Goal: Task Accomplishment & Management: Manage account settings

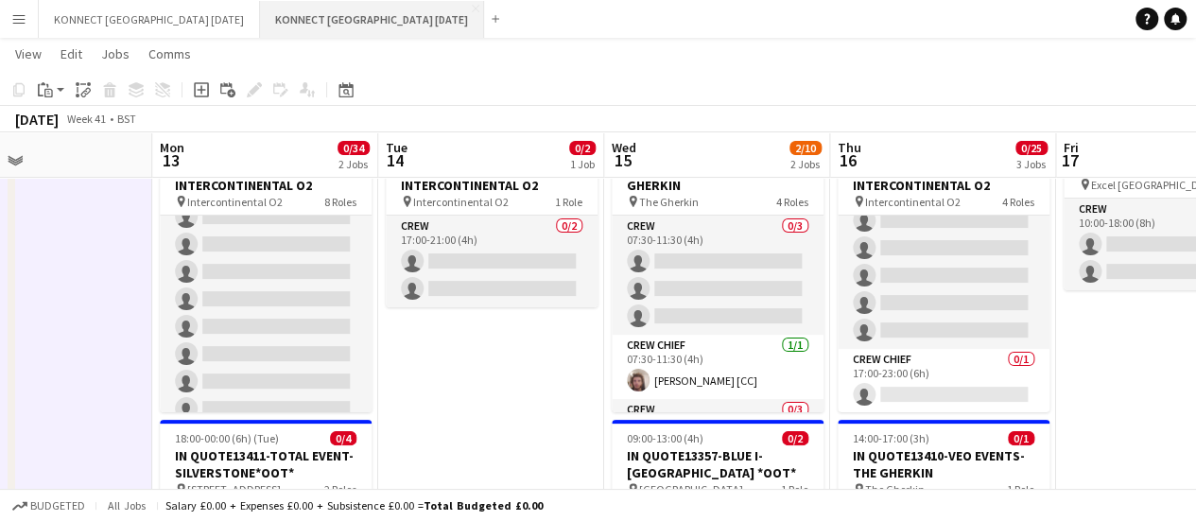
scroll to position [100, 0]
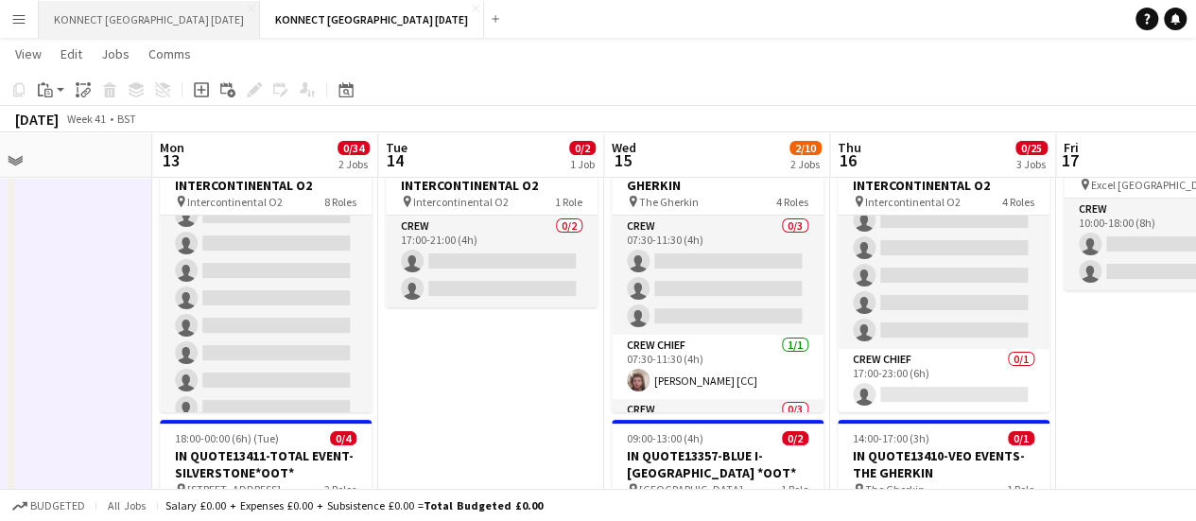
click at [202, 24] on button "KONNECT [GEOGRAPHIC_DATA] [DATE] Close" at bounding box center [149, 19] width 221 height 37
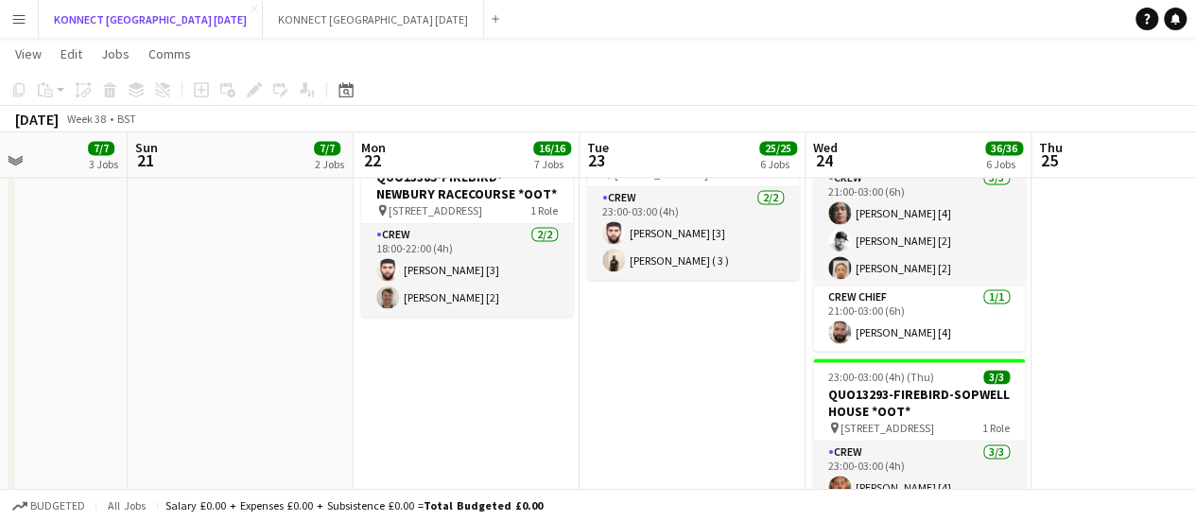
scroll to position [1155, 0]
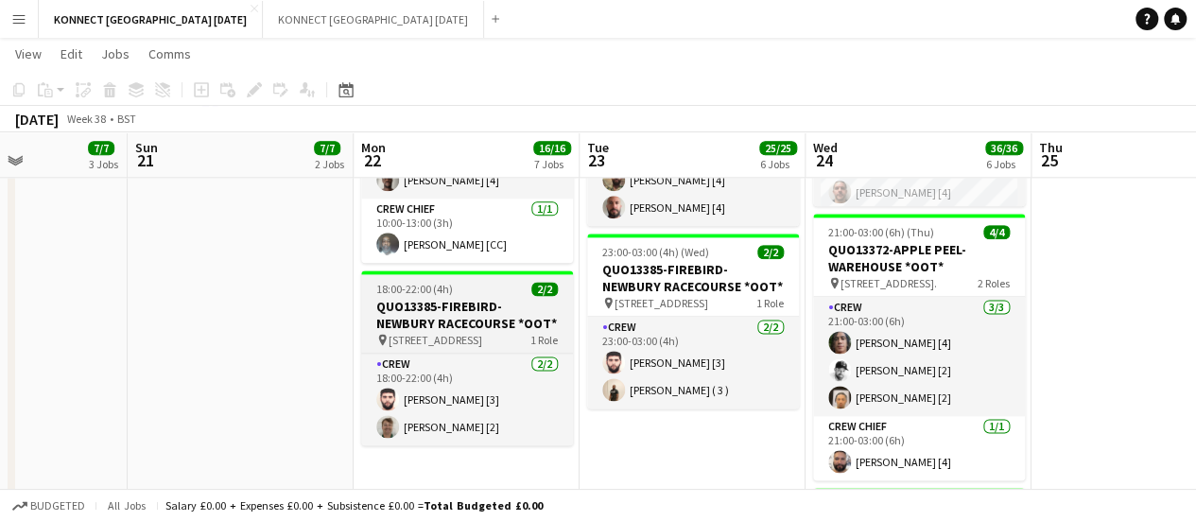
click at [397, 324] on h3 "QUO13385-FIREBIRD-NEWBURY RACECOURSE *OOT*" at bounding box center [467, 315] width 212 height 34
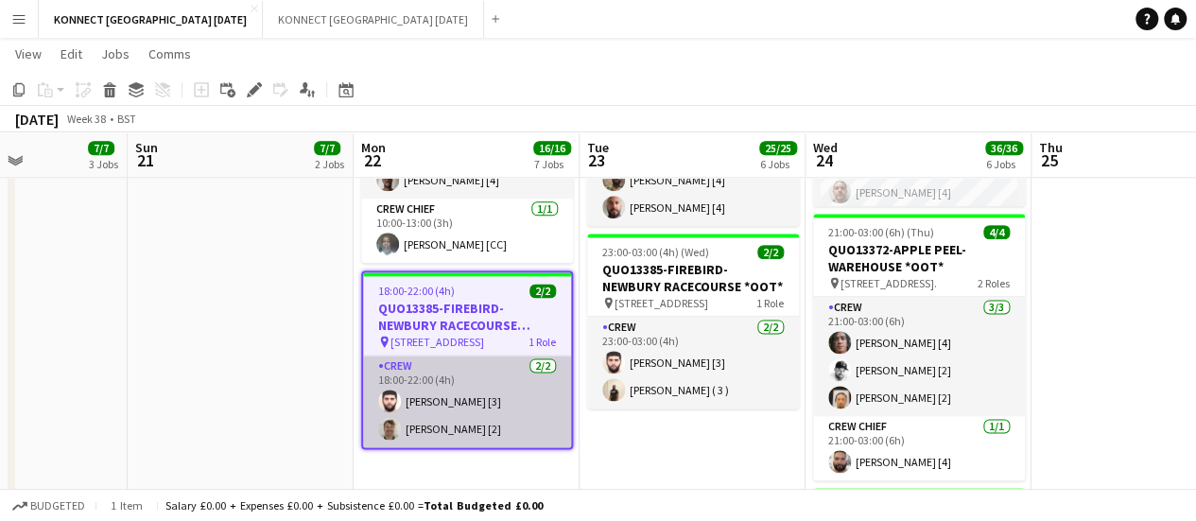
click at [456, 370] on app-card-role "Crew [DATE] 18:00-22:00 (4h) [PERSON_NAME] [3] [PERSON_NAME] [2]" at bounding box center [467, 401] width 208 height 92
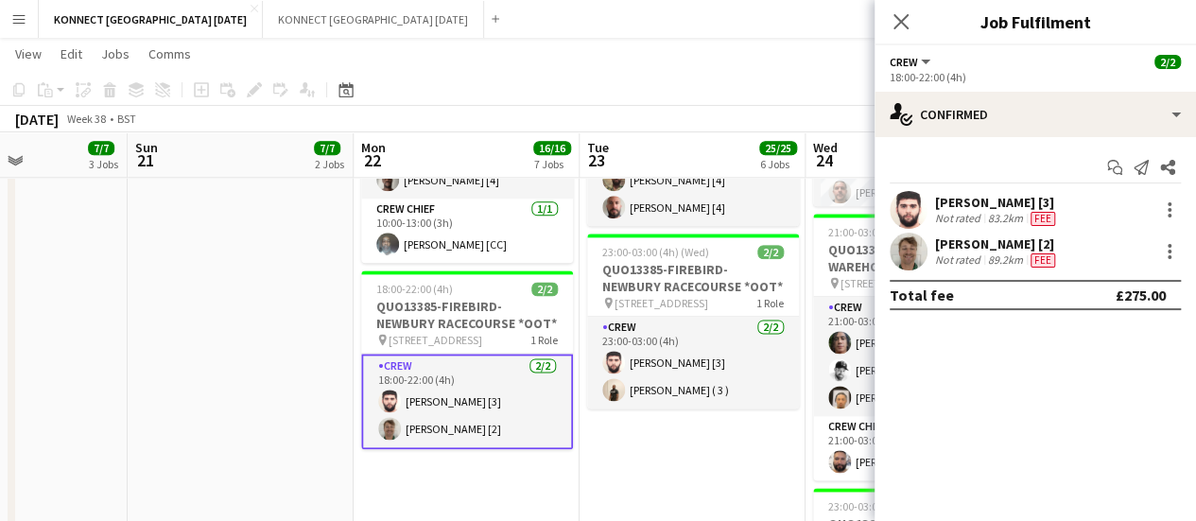
click at [986, 206] on div "[PERSON_NAME] [3]" at bounding box center [997, 202] width 124 height 17
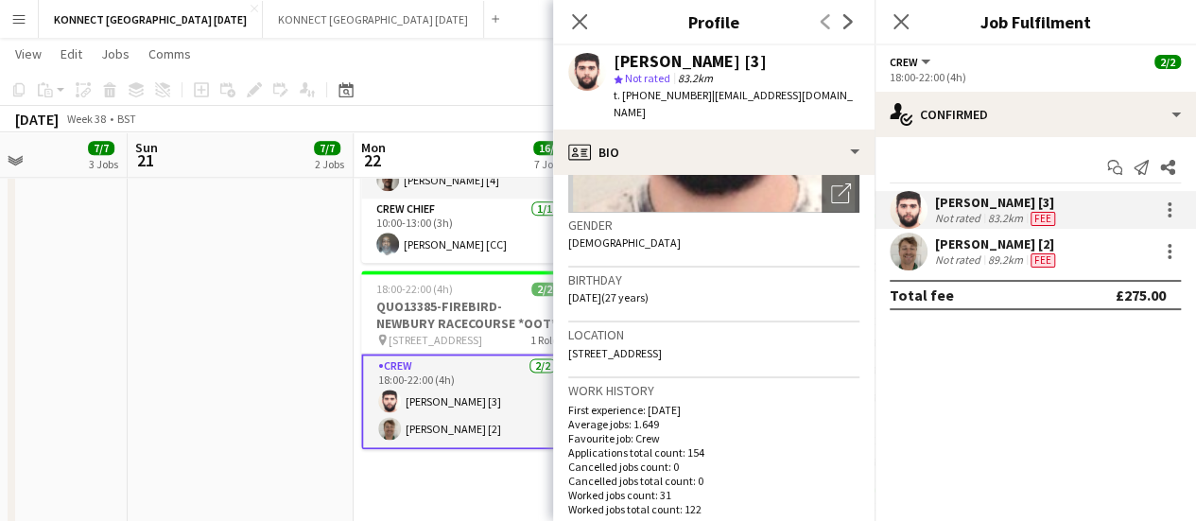
scroll to position [260, 0]
click at [960, 251] on div "[PERSON_NAME] [2]" at bounding box center [997, 243] width 124 height 17
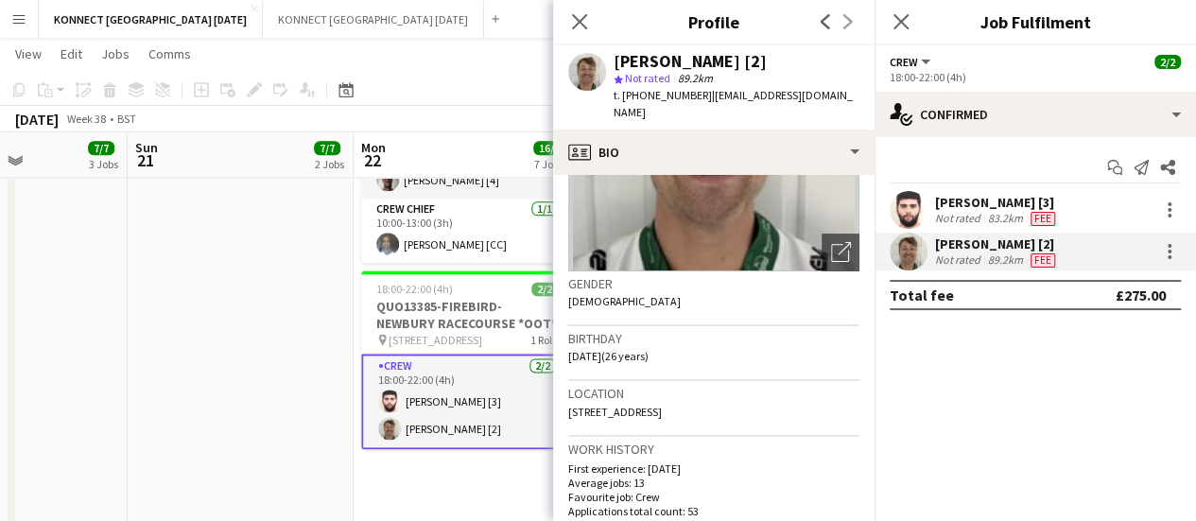
scroll to position [206, 0]
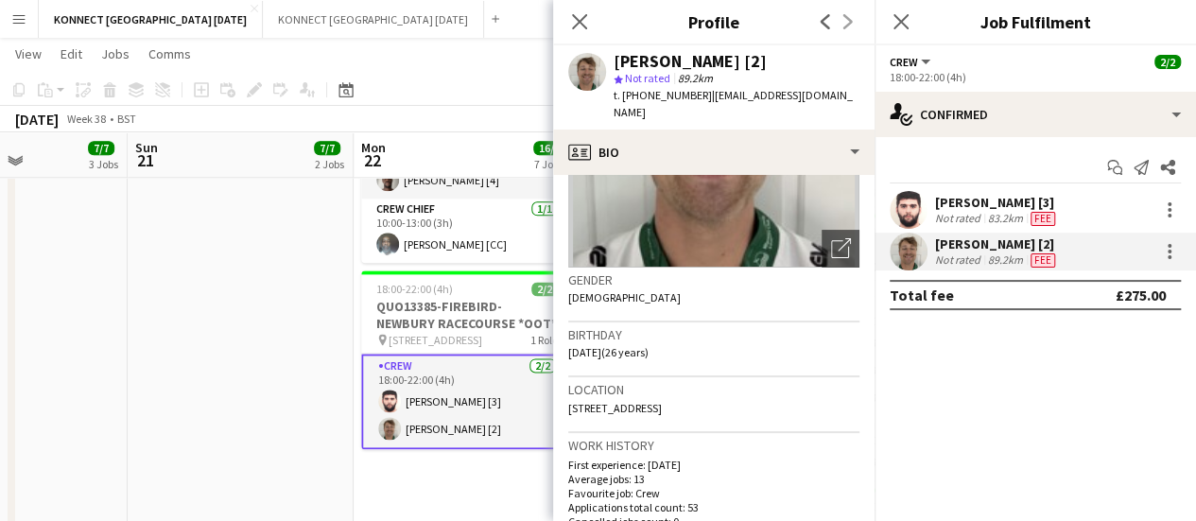
click at [969, 211] on div "Not rated" at bounding box center [959, 218] width 49 height 15
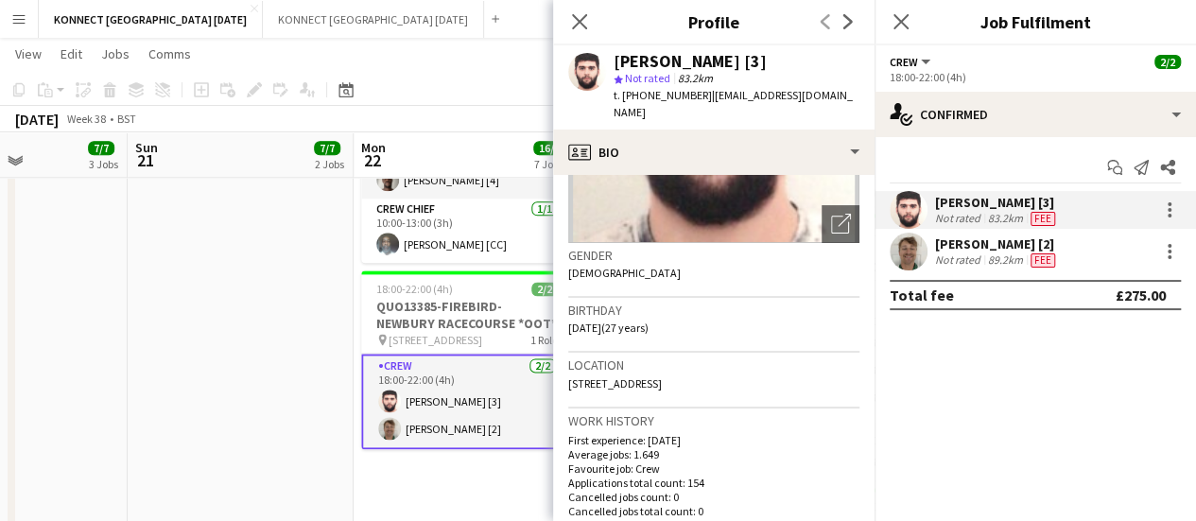
scroll to position [234, 0]
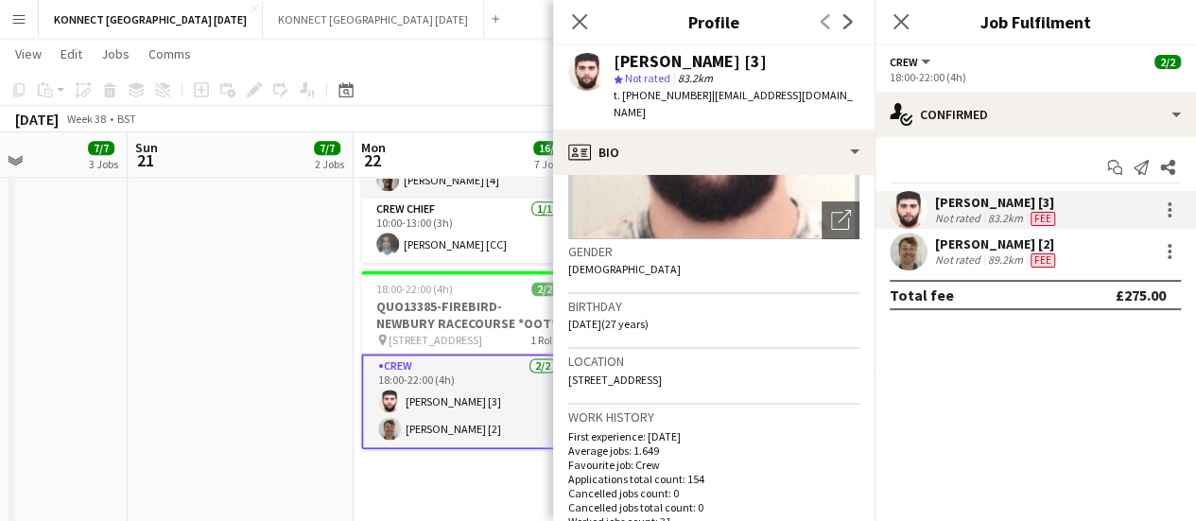
drag, startPoint x: 781, startPoint y: 360, endPoint x: 568, endPoint y: 379, distance: 213.5
click at [568, 379] on div "Location [STREET_ADDRESS]" at bounding box center [713, 376] width 291 height 55
copy span "[STREET_ADDRESS]"
click at [960, 249] on div "[PERSON_NAME] [2]" at bounding box center [997, 243] width 124 height 17
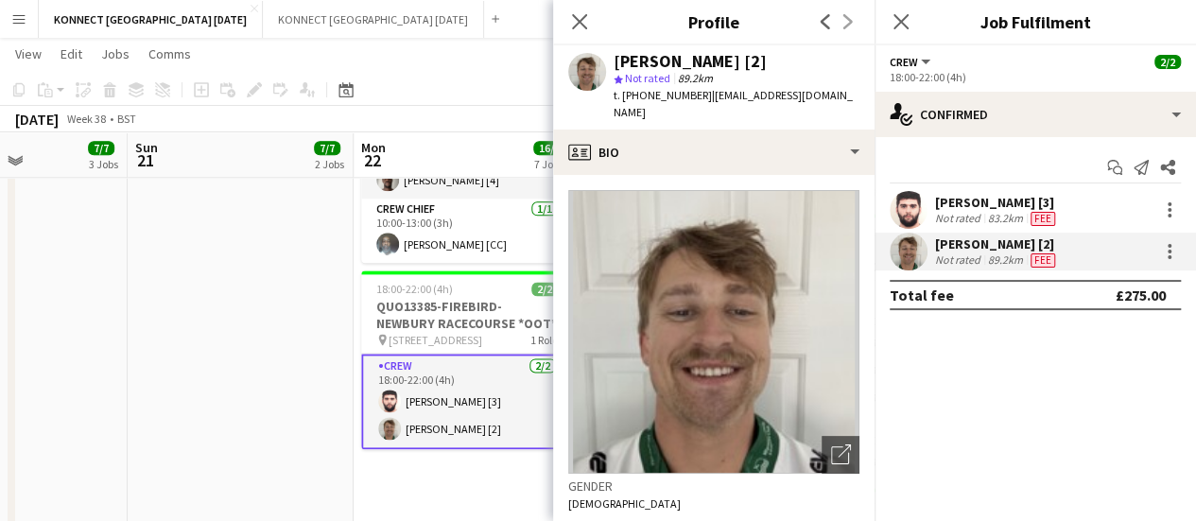
scroll to position [157, 0]
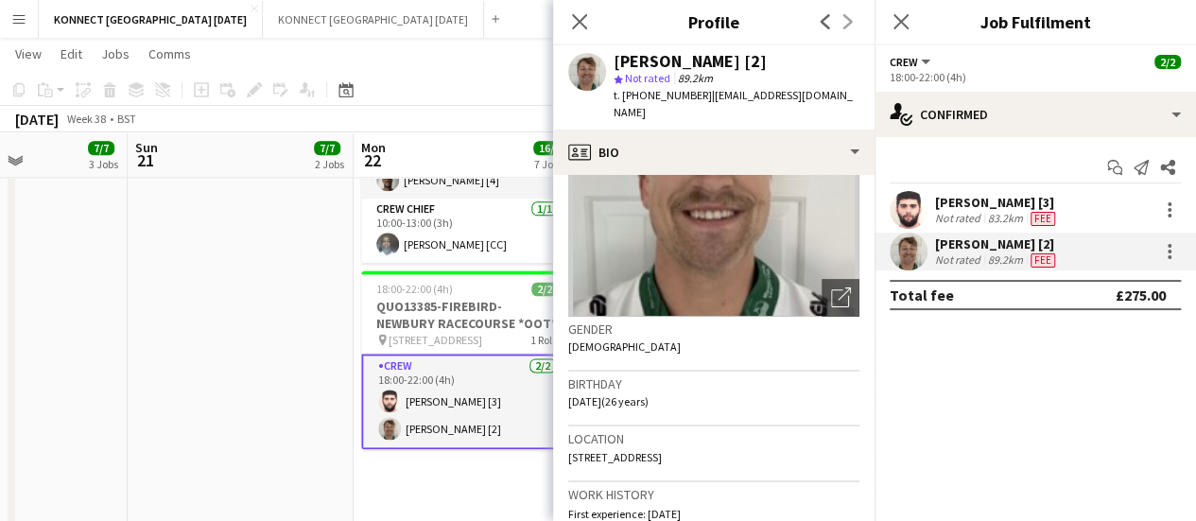
drag, startPoint x: 724, startPoint y: 436, endPoint x: 553, endPoint y: 442, distance: 171.2
click at [553, 442] on app-crew-profile-bio "Open photos pop-in Gender [DEMOGRAPHIC_DATA] Birthday [DEMOGRAPHIC_DATA] (26 ye…" at bounding box center [713, 348] width 321 height 346
copy span "[STREET_ADDRESS]"
click at [176, 396] on app-date-cell "10:00-20:30 (10h30m) 2/2 QUO13393-EVENT PROP HIRE-THE [GEOGRAPHIC_DATA] pin The…" at bounding box center [241, 163] width 226 height 2212
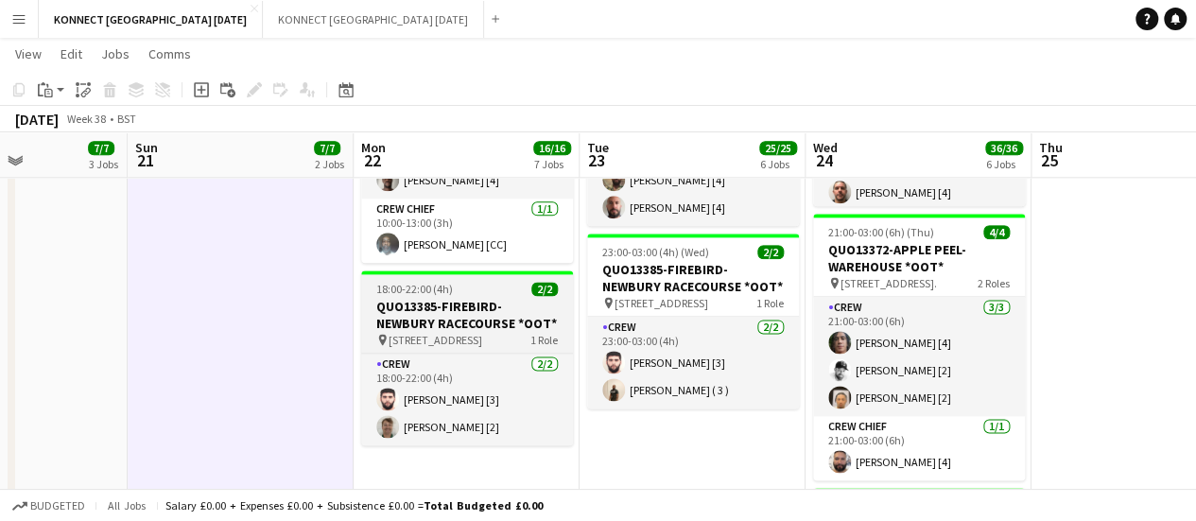
click at [408, 290] on span "18:00-22:00 (4h)" at bounding box center [414, 289] width 77 height 14
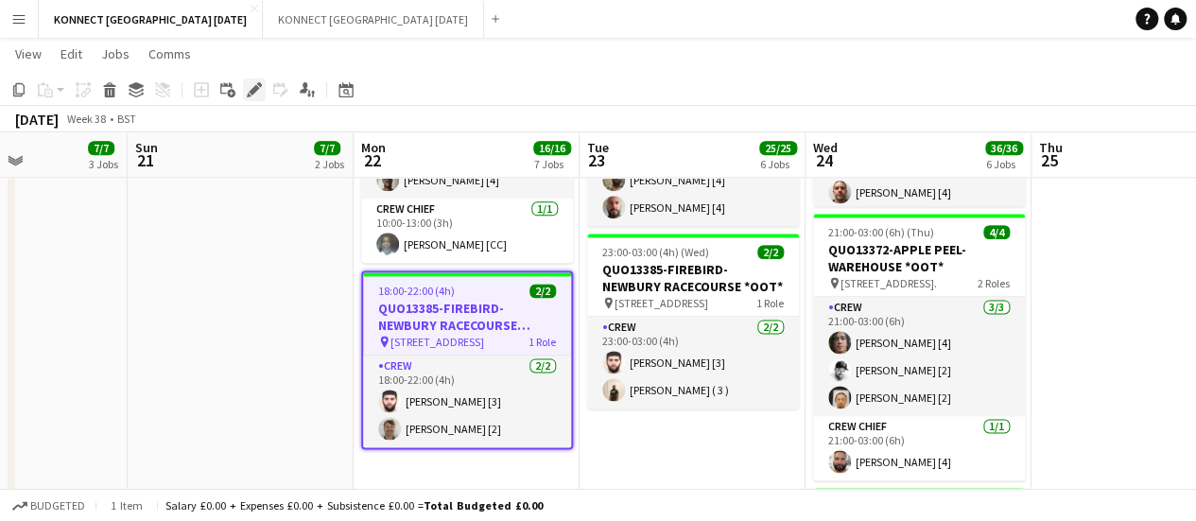
click at [255, 91] on icon at bounding box center [254, 90] width 10 height 10
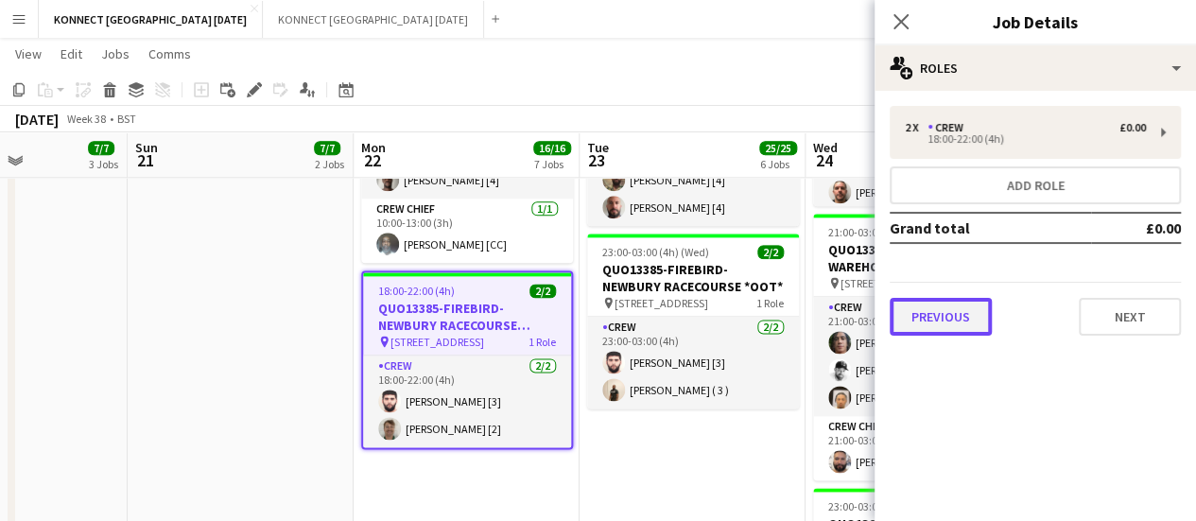
click at [943, 305] on button "Previous" at bounding box center [941, 317] width 102 height 38
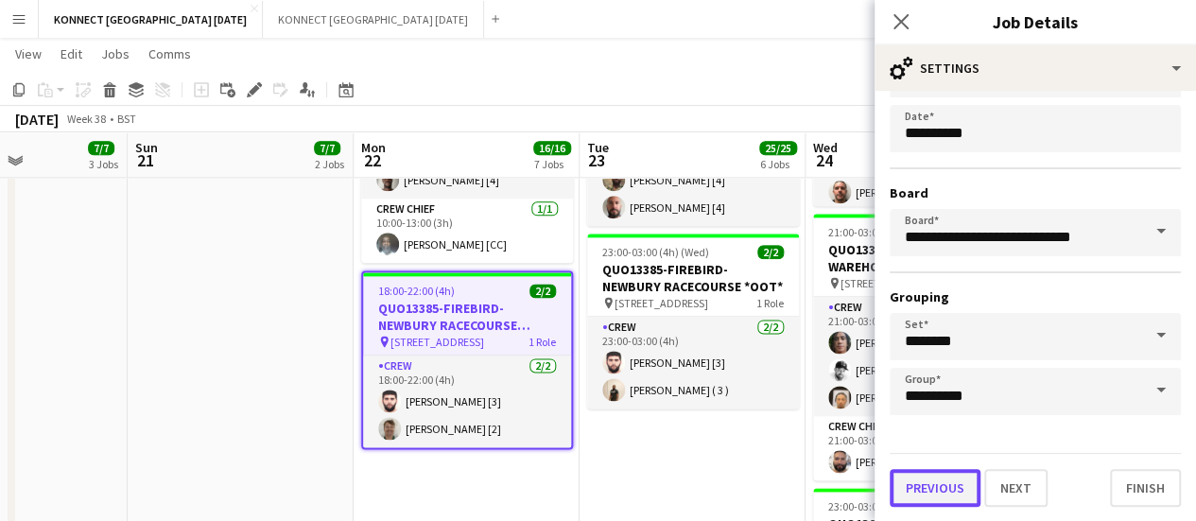
click at [958, 480] on button "Previous" at bounding box center [935, 488] width 91 height 38
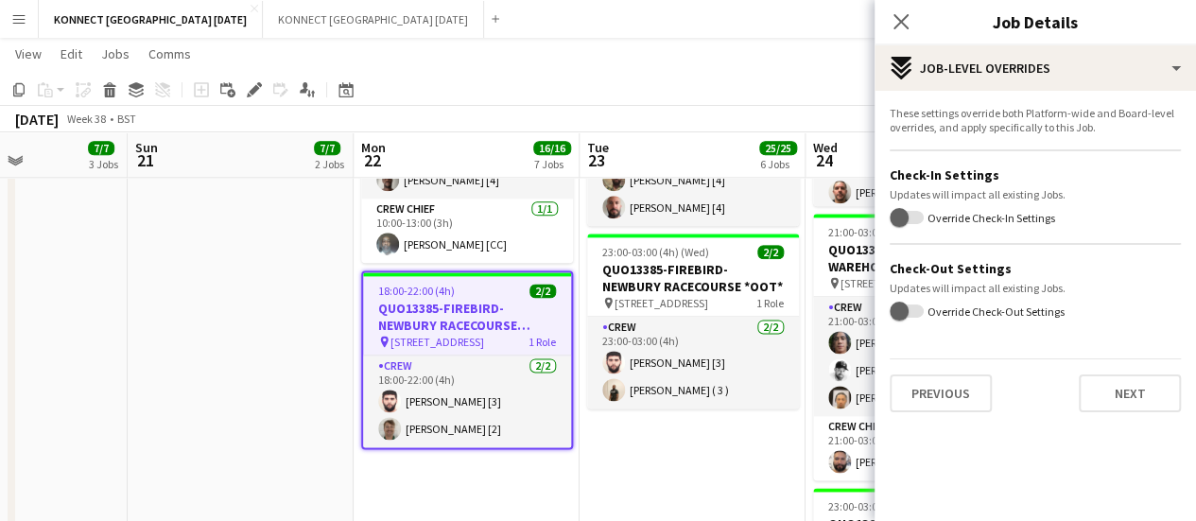
scroll to position [0, 0]
click at [947, 381] on button "Previous" at bounding box center [941, 393] width 102 height 38
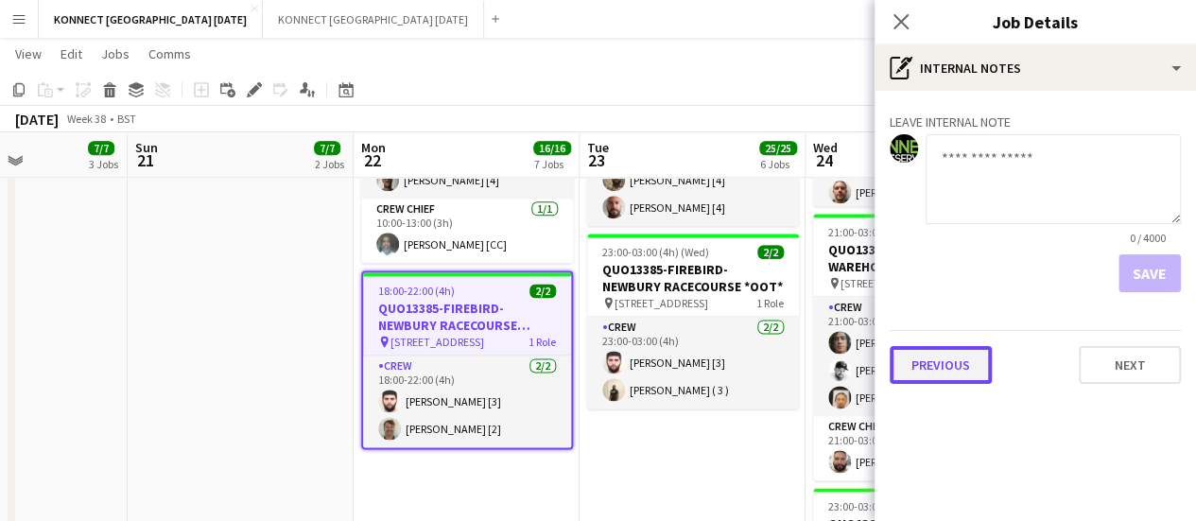
click at [954, 360] on button "Previous" at bounding box center [941, 365] width 102 height 38
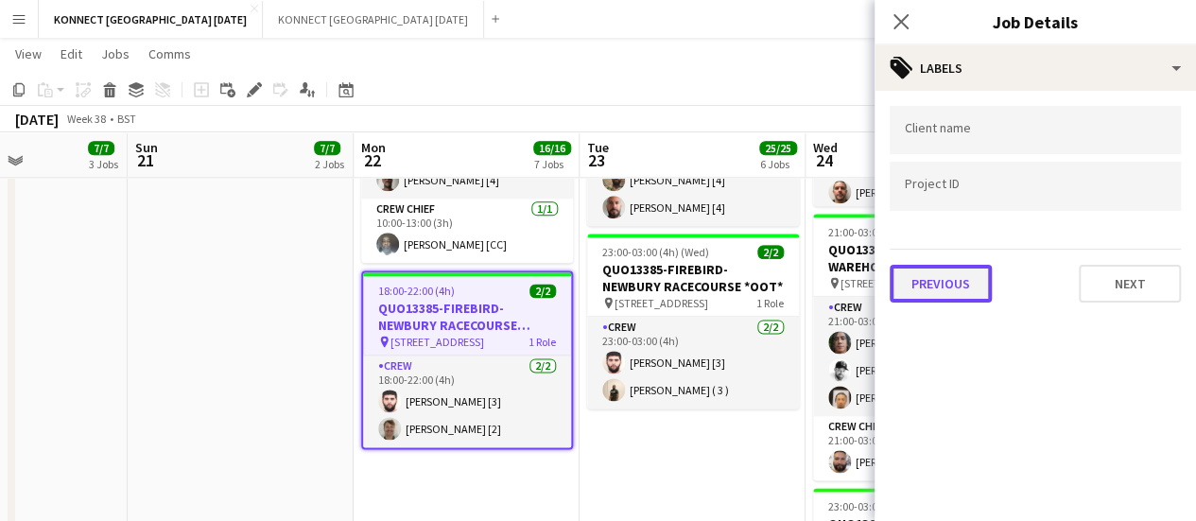
click at [953, 293] on button "Previous" at bounding box center [941, 284] width 102 height 38
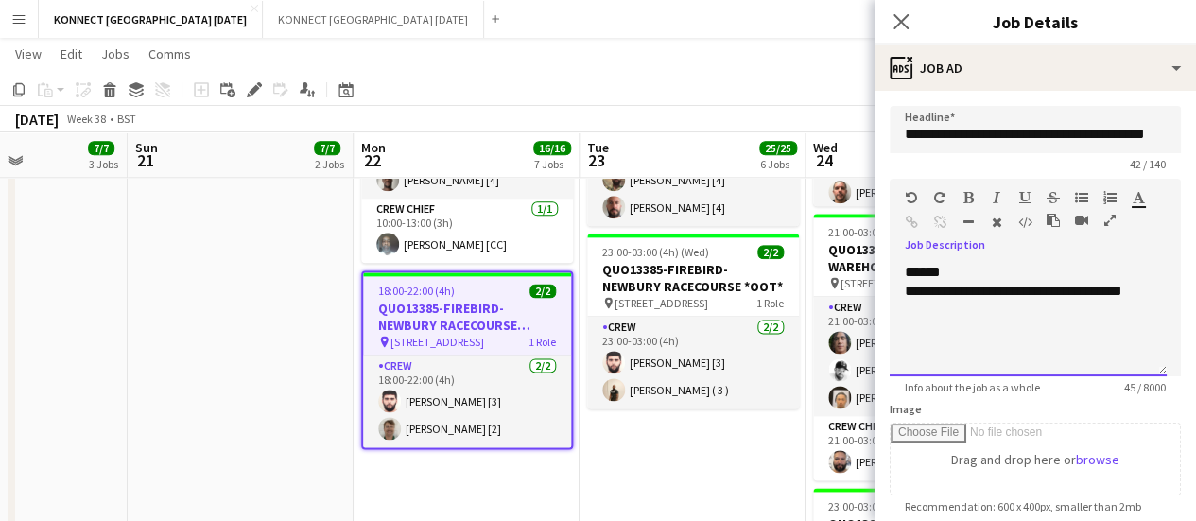
click at [1060, 334] on div "**********" at bounding box center [1028, 319] width 277 height 113
click at [1049, 348] on div "**********" at bounding box center [1028, 347] width 247 height 19
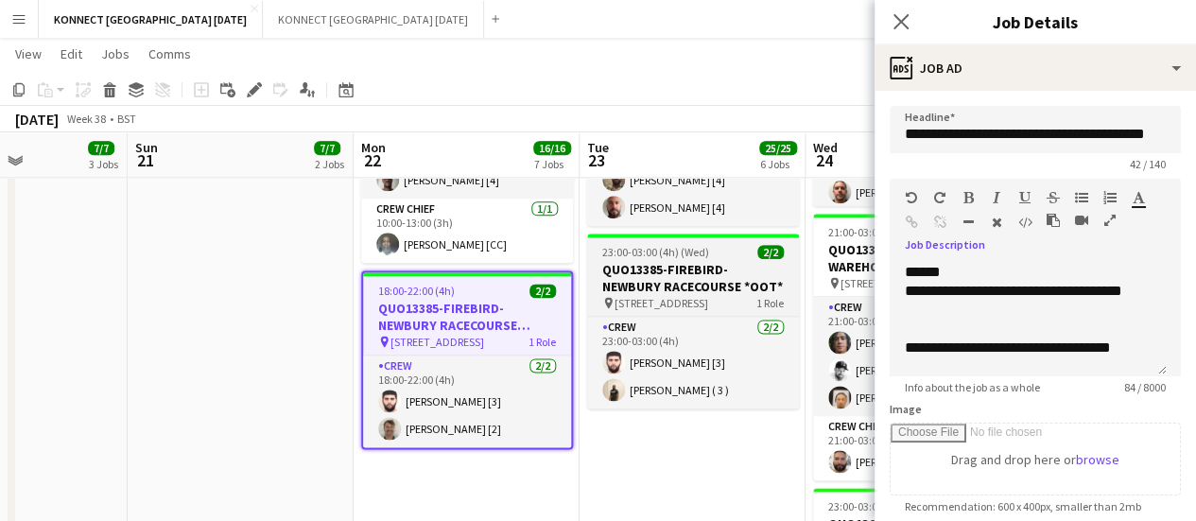
click at [634, 273] on h3 "QUO13385-FIREBIRD-NEWBURY RACECOURSE *OOT*" at bounding box center [693, 278] width 212 height 34
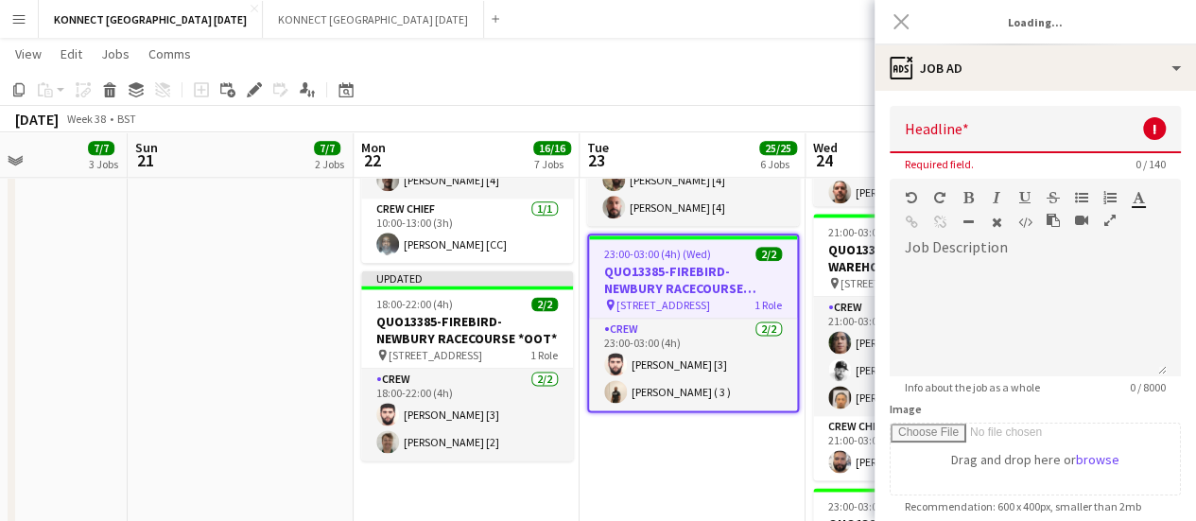
type input "**********"
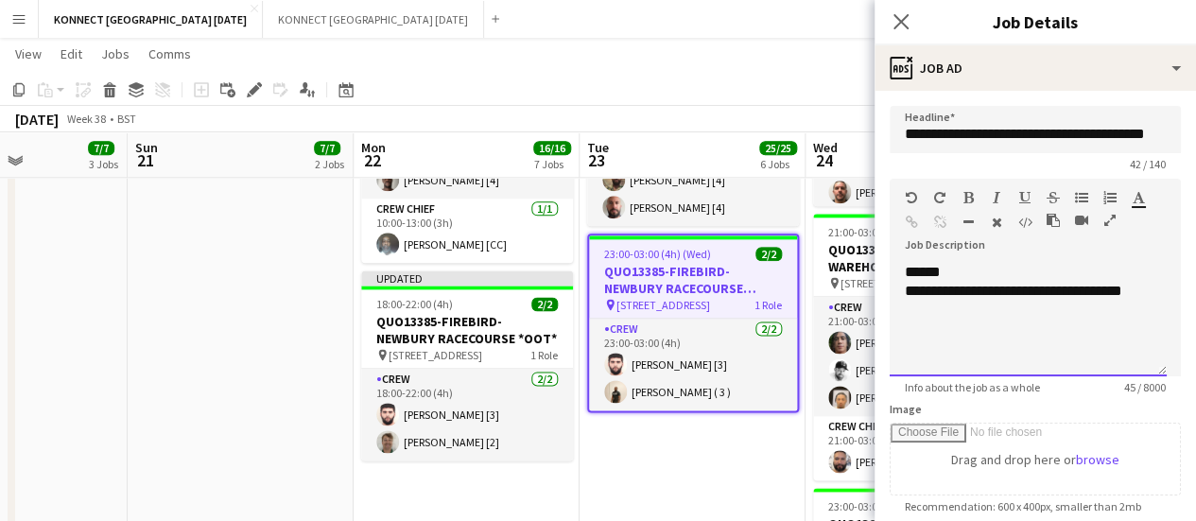
click at [1021, 325] on div "**********" at bounding box center [1028, 319] width 277 height 113
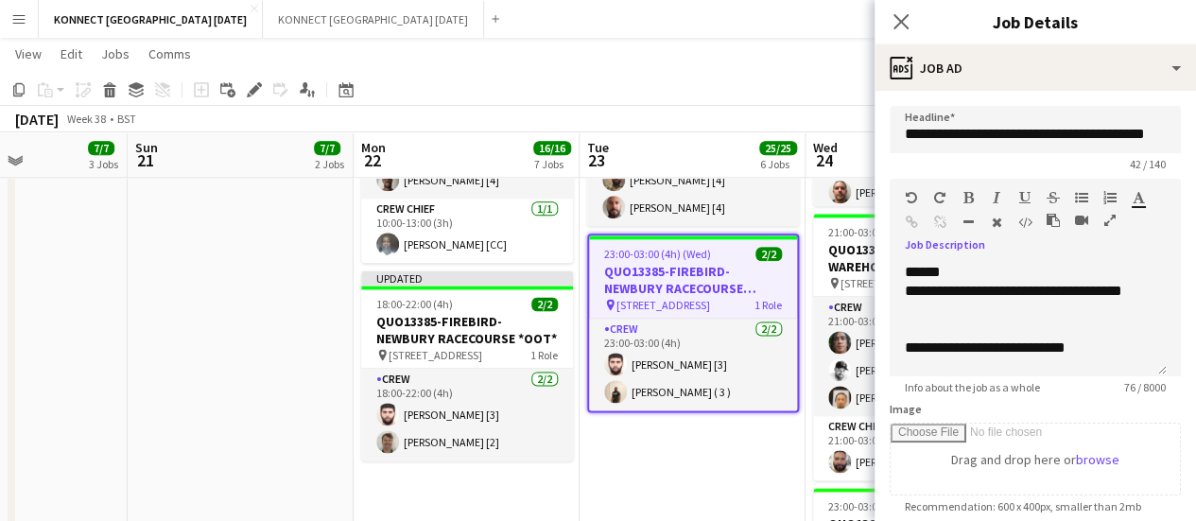
click at [186, 328] on app-date-cell "10:00-20:30 (10h30m) 2/2 QUO13393-EVENT PROP HIRE-THE [GEOGRAPHIC_DATA] pin The…" at bounding box center [241, 163] width 226 height 2212
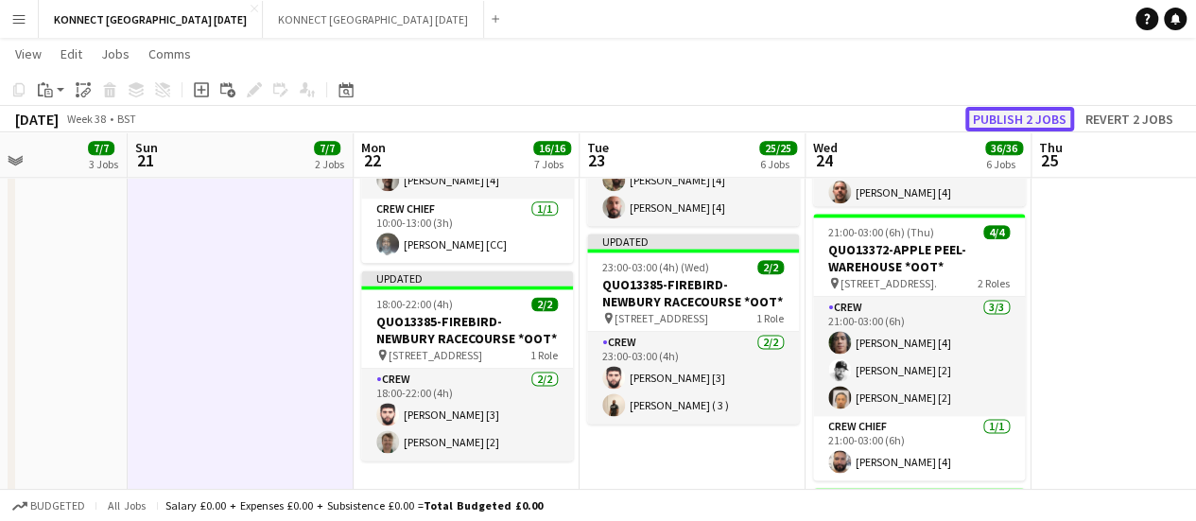
click at [1009, 107] on button "Publish 2 jobs" at bounding box center [1019, 119] width 109 height 25
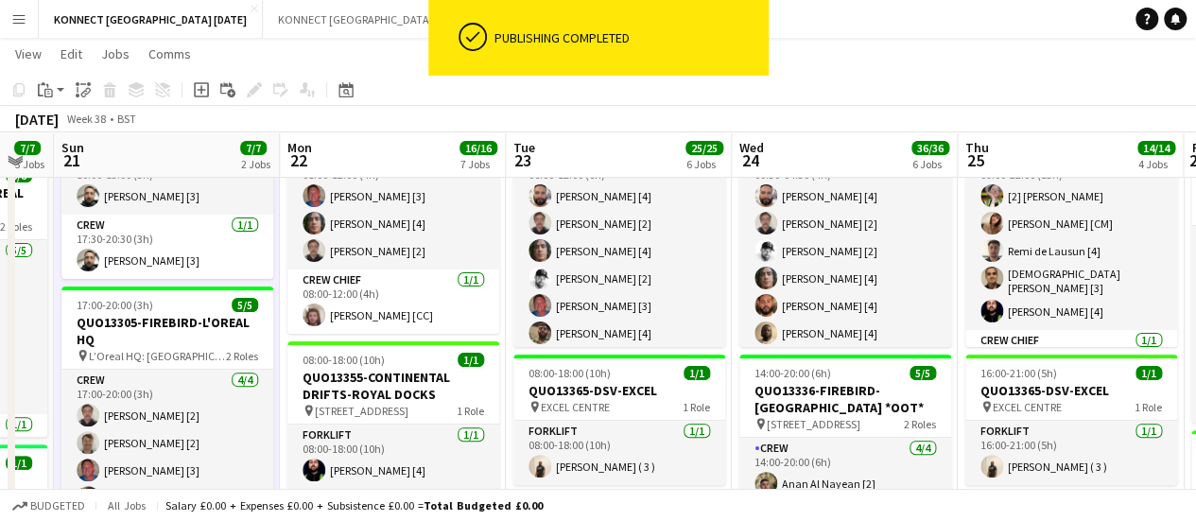
scroll to position [151, 0]
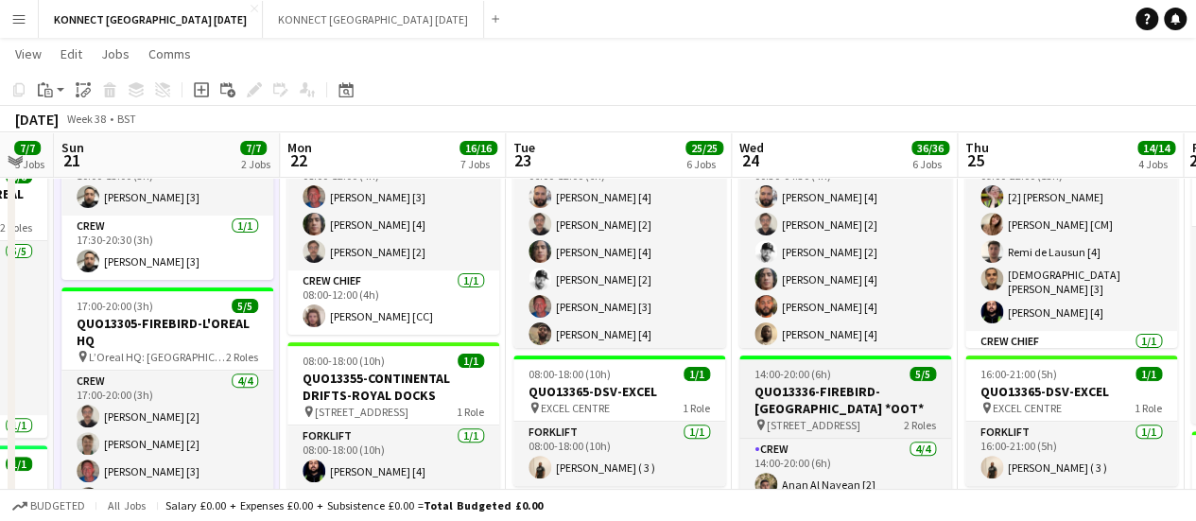
click at [784, 421] on span "[STREET_ADDRESS]" at bounding box center [814, 425] width 94 height 14
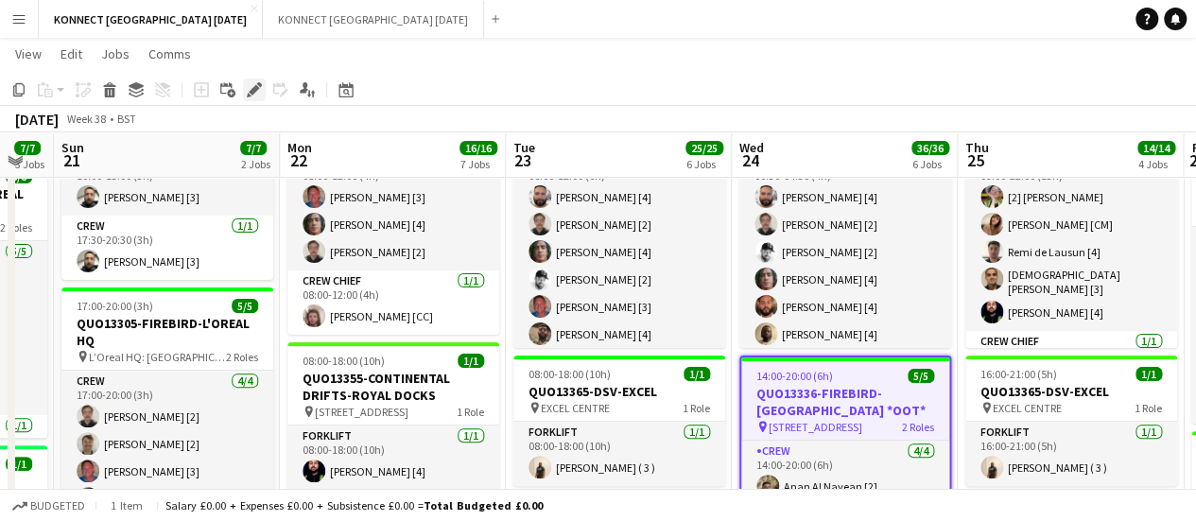
click at [247, 92] on icon "Edit" at bounding box center [254, 89] width 15 height 15
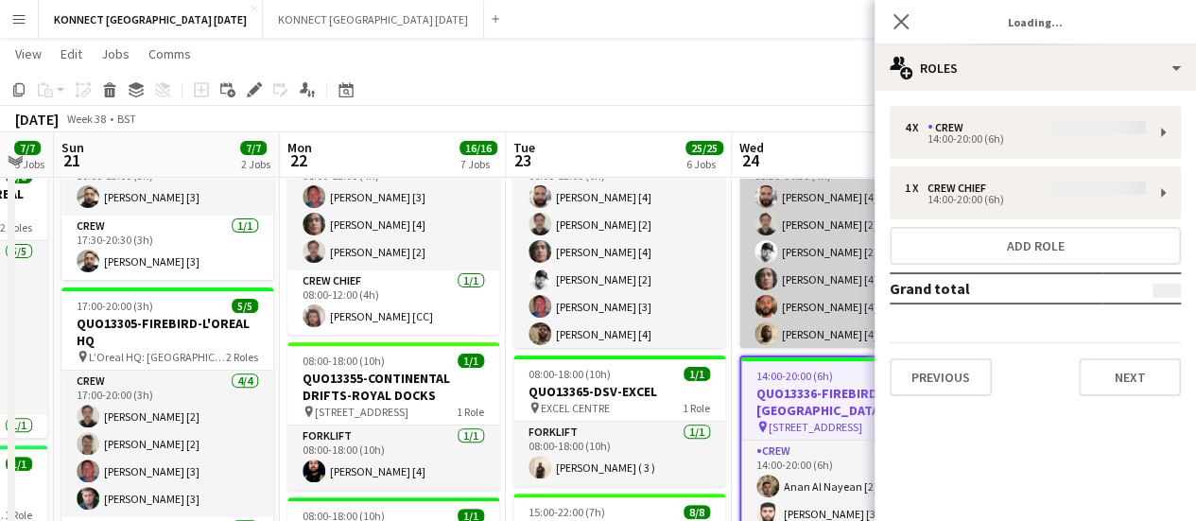
type input "**********"
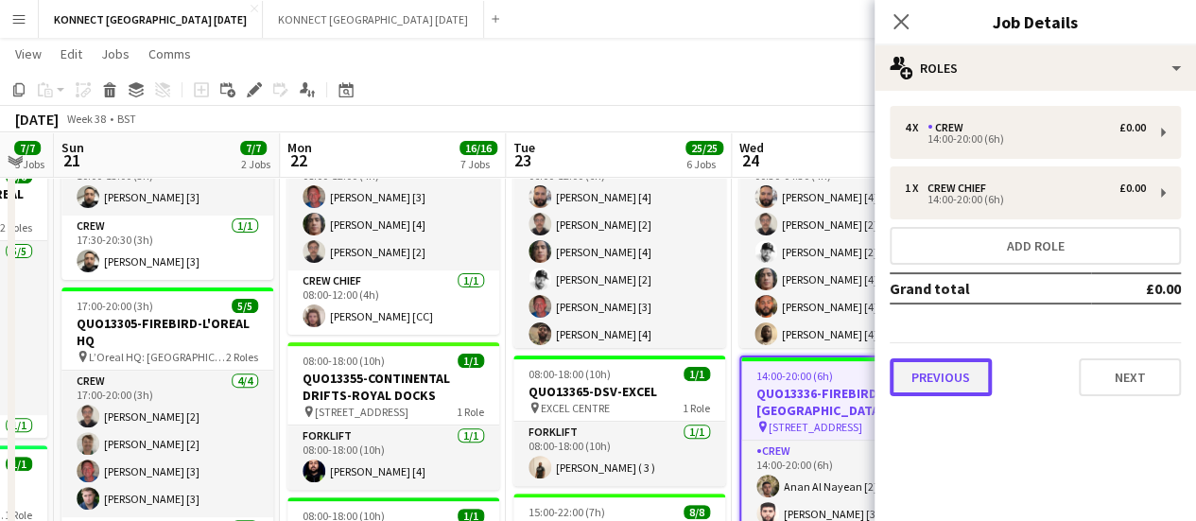
click at [939, 387] on button "Previous" at bounding box center [941, 377] width 102 height 38
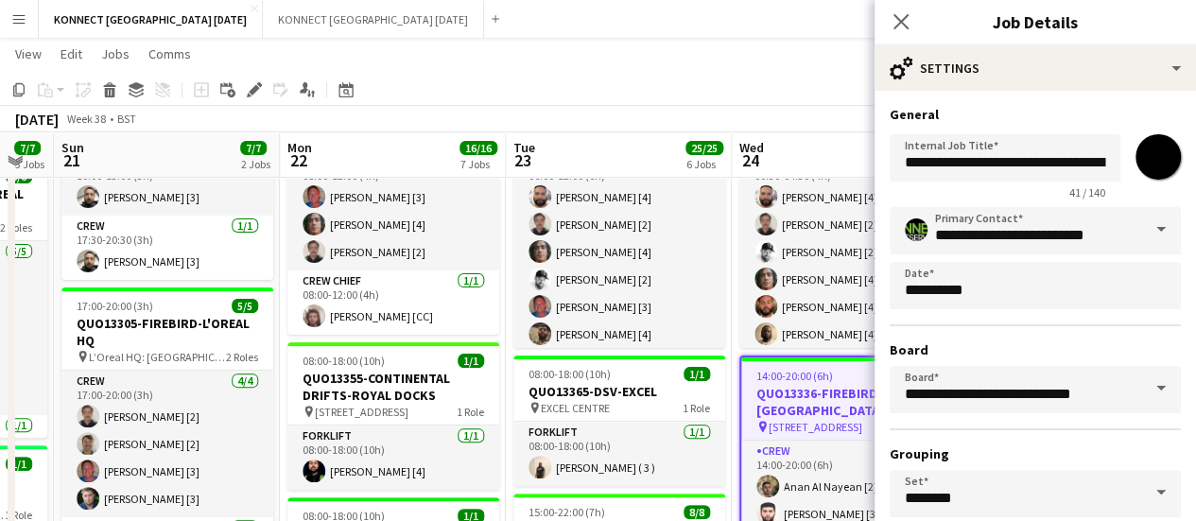
scroll to position [157, 0]
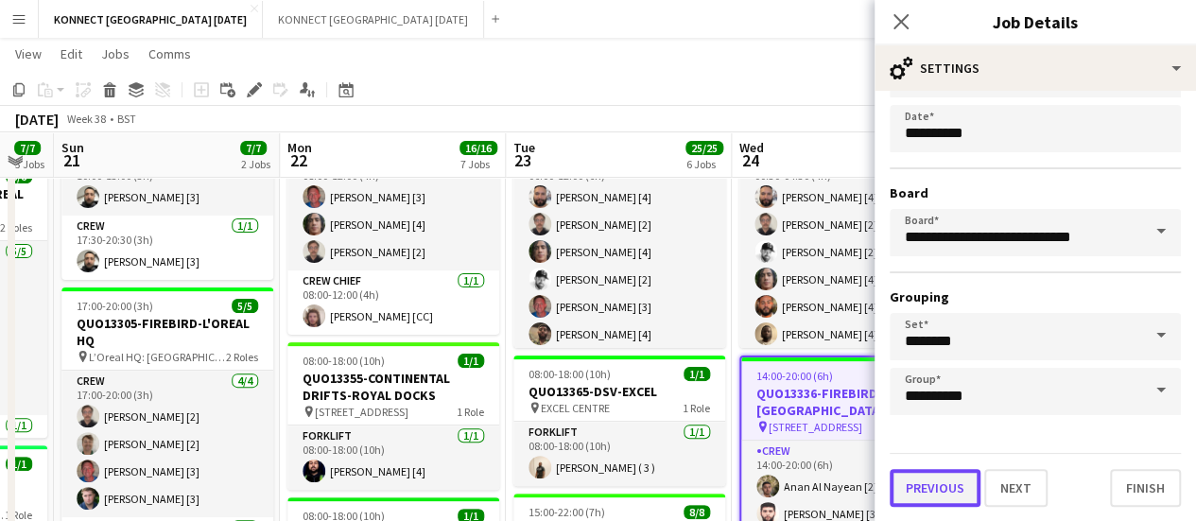
click at [949, 494] on button "Previous" at bounding box center [935, 488] width 91 height 38
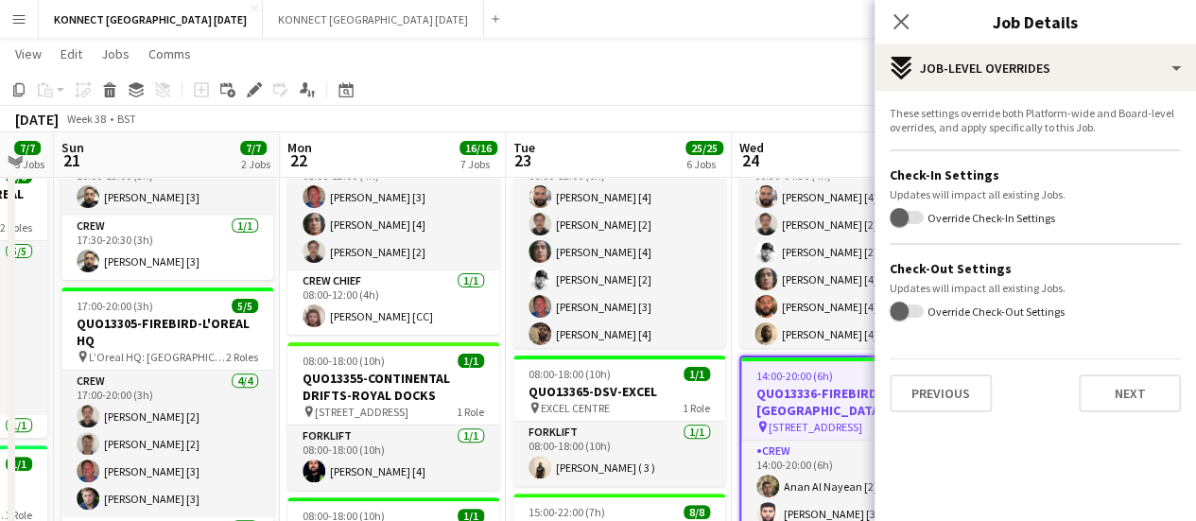
scroll to position [0, 0]
click at [940, 408] on button "Previous" at bounding box center [941, 393] width 102 height 38
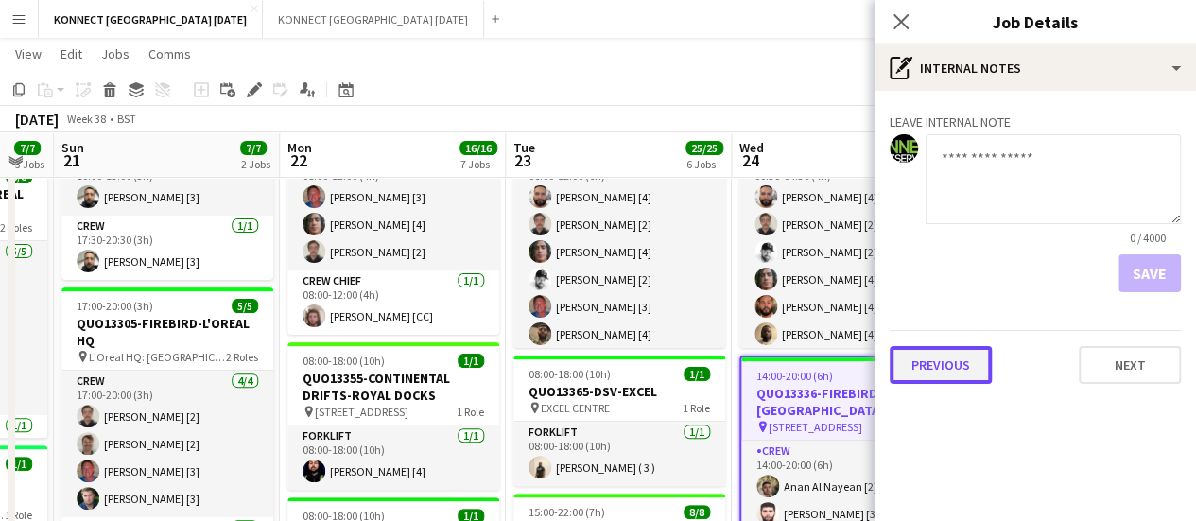
click at [943, 354] on button "Previous" at bounding box center [941, 365] width 102 height 38
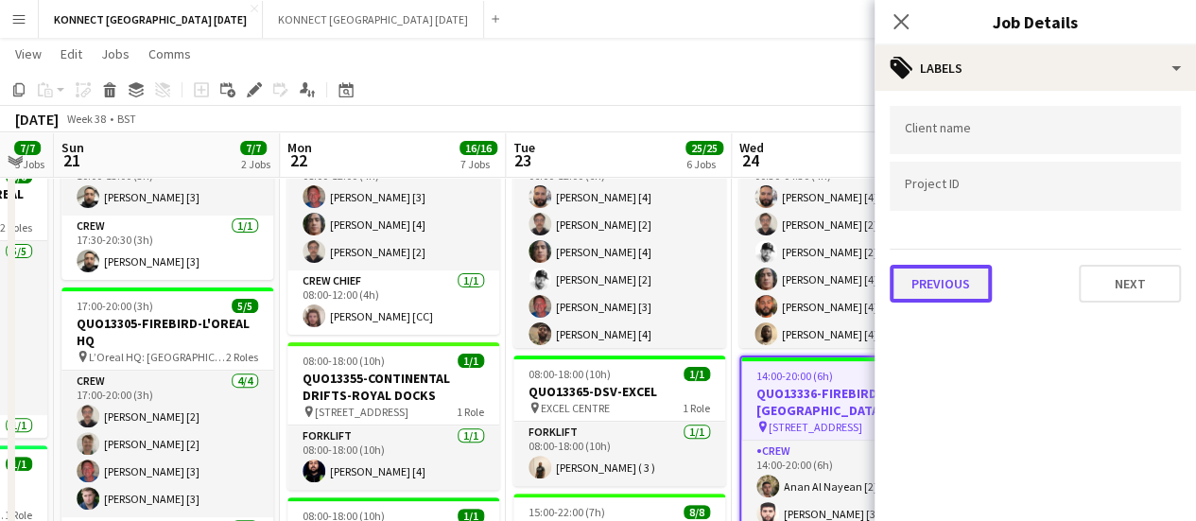
click at [941, 269] on button "Previous" at bounding box center [941, 284] width 102 height 38
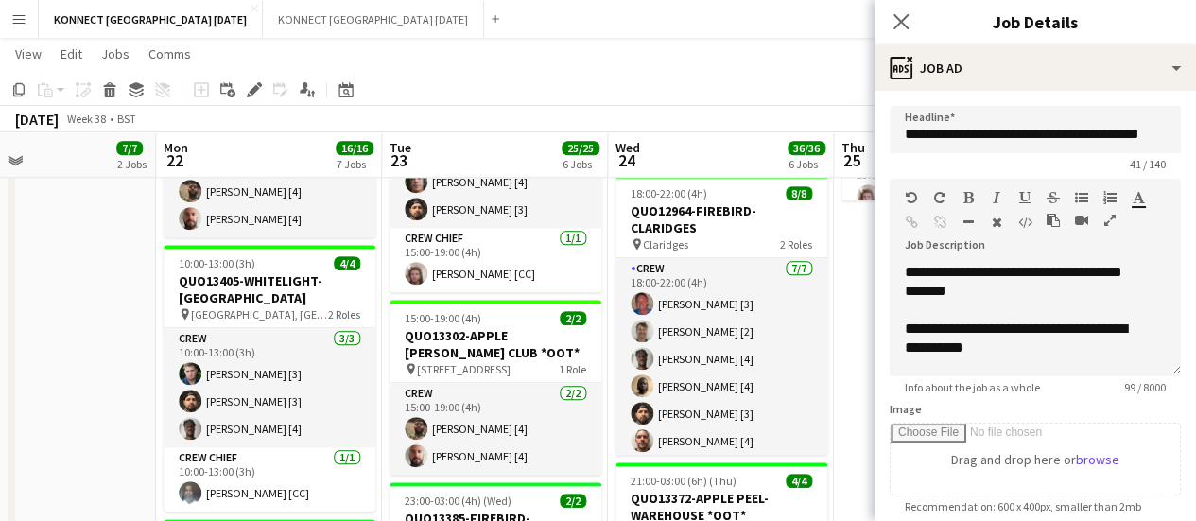
scroll to position [1102, 0]
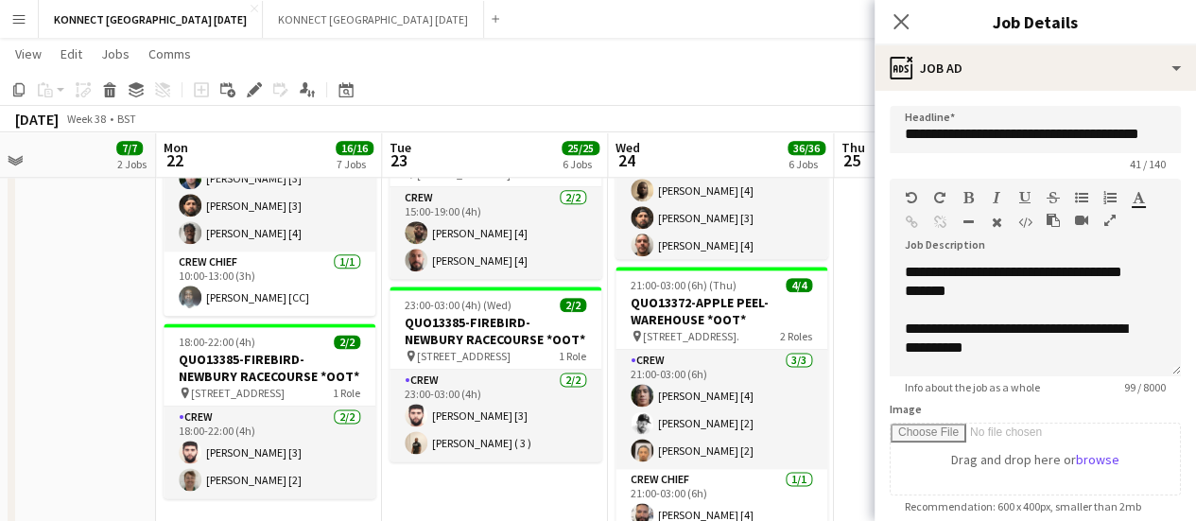
click at [50, 347] on app-date-cell "10:00-20:30 (10h30m) 2/2 QUO13393-EVENT PROP HIRE-THE [GEOGRAPHIC_DATA] pin The…" at bounding box center [43, 216] width 226 height 2212
